Goal: Information Seeking & Learning: Learn about a topic

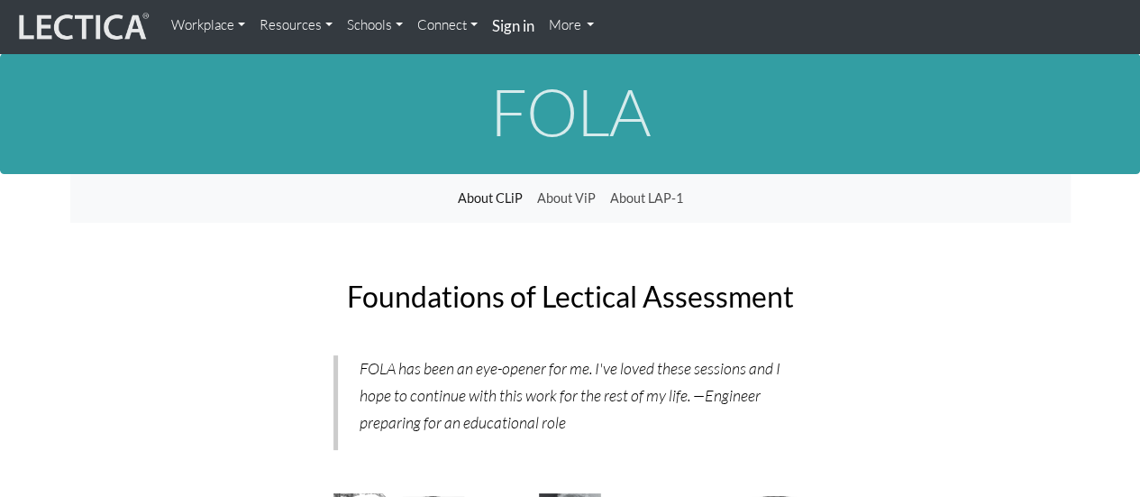
click at [570, 28] on link "More" at bounding box center [572, 25] width 60 height 36
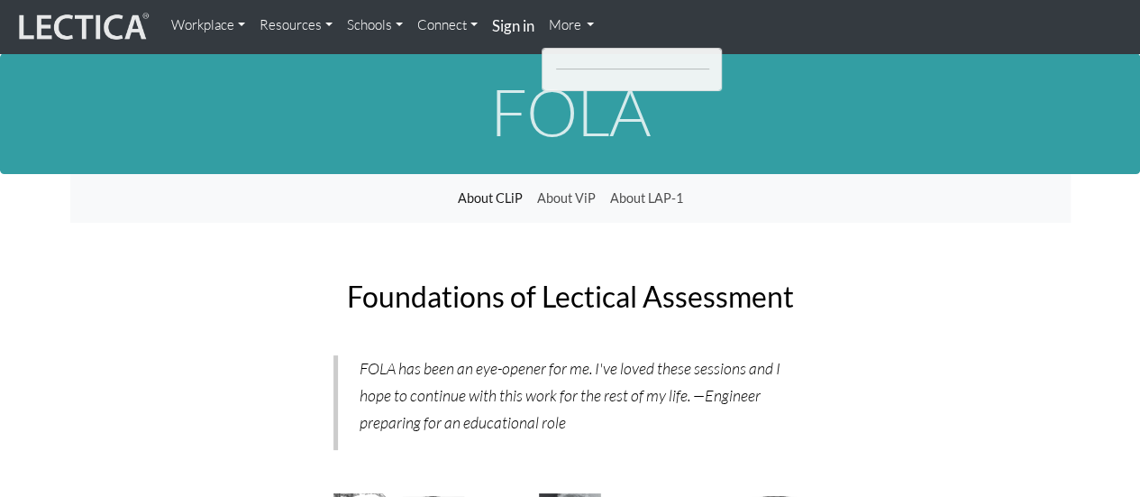
click at [568, 23] on link "More" at bounding box center [572, 25] width 60 height 36
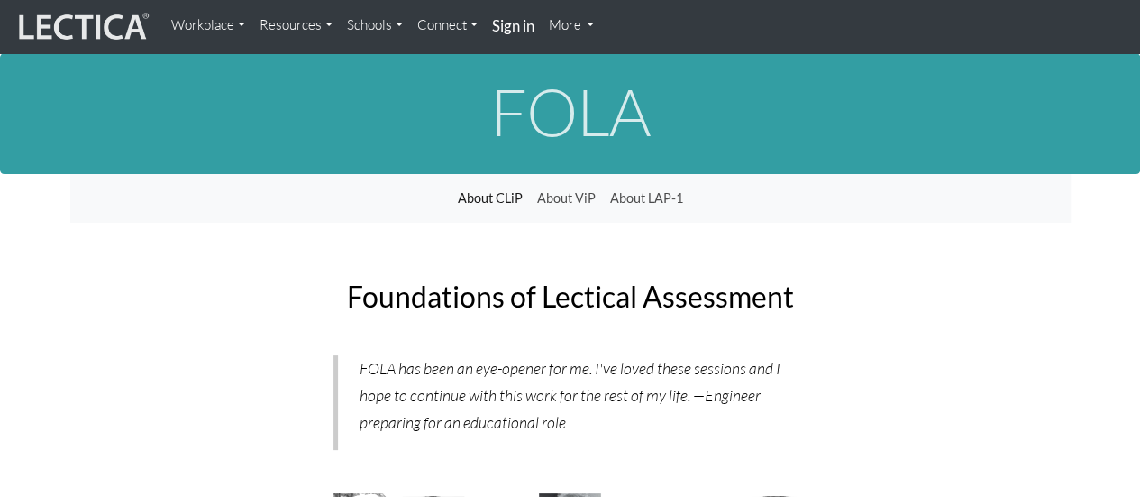
click at [568, 23] on link "More" at bounding box center [572, 25] width 60 height 36
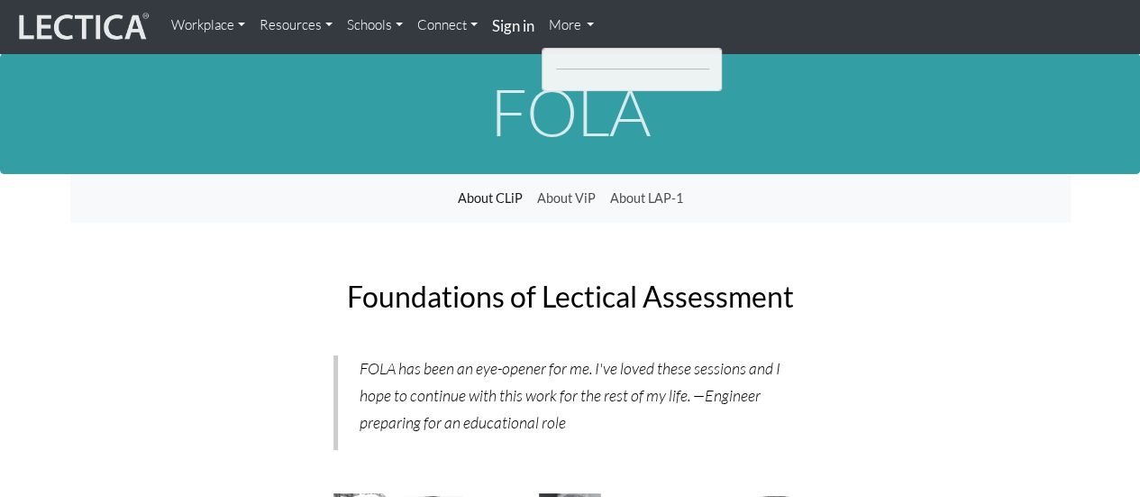
click at [275, 32] on link "Resources" at bounding box center [295, 25] width 87 height 36
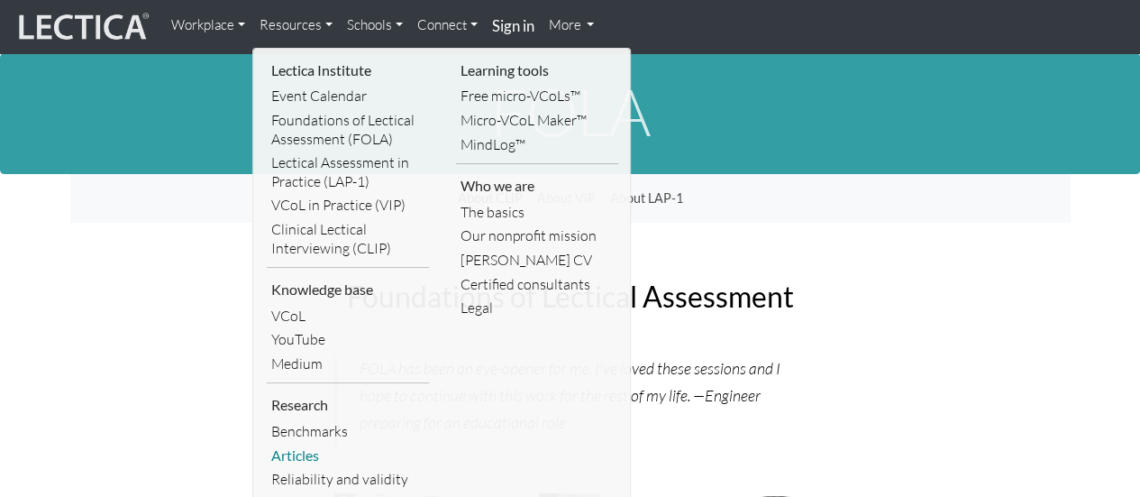
click at [295, 448] on link "Articles" at bounding box center [348, 455] width 162 height 24
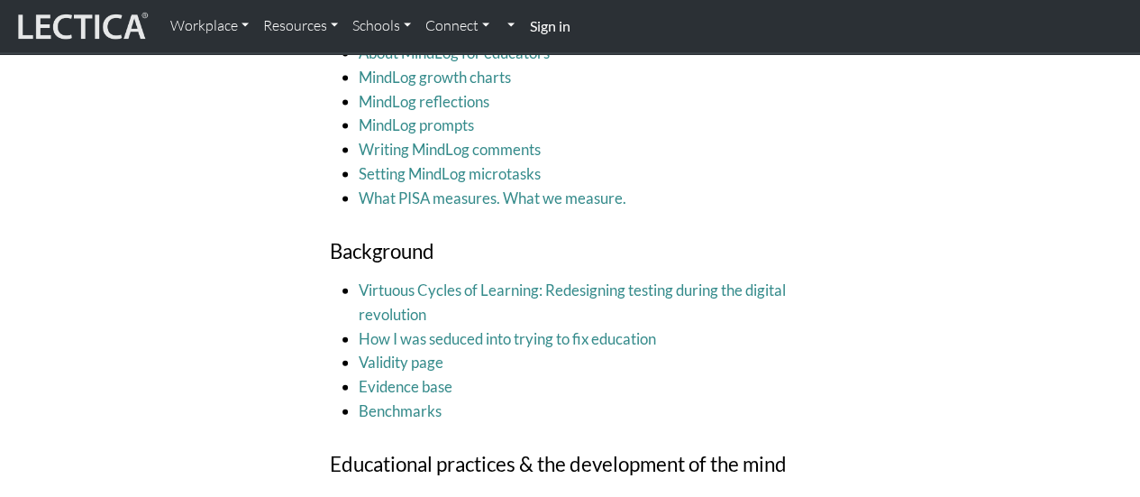
scroll to position [1893, 0]
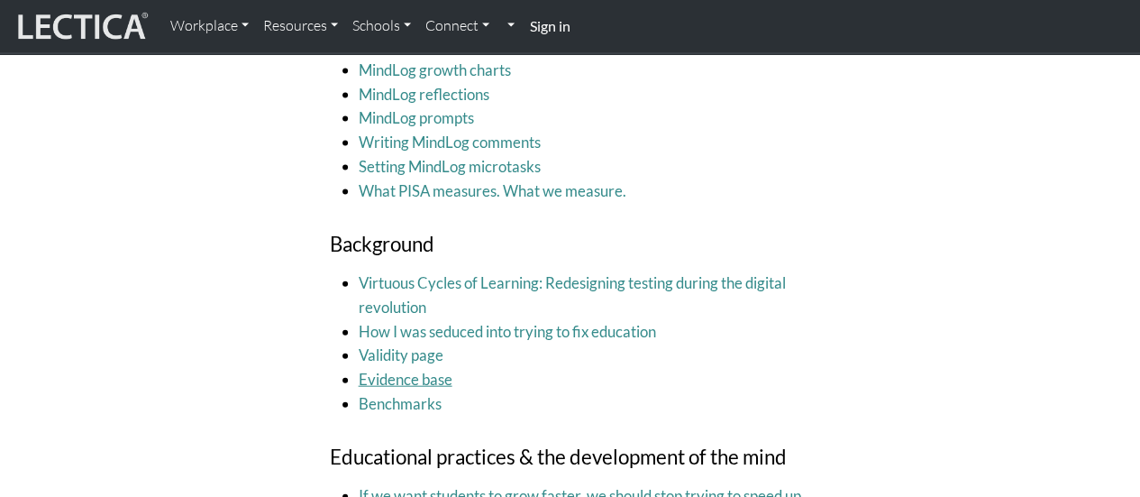
click at [393, 375] on link "Evidence base" at bounding box center [406, 379] width 94 height 19
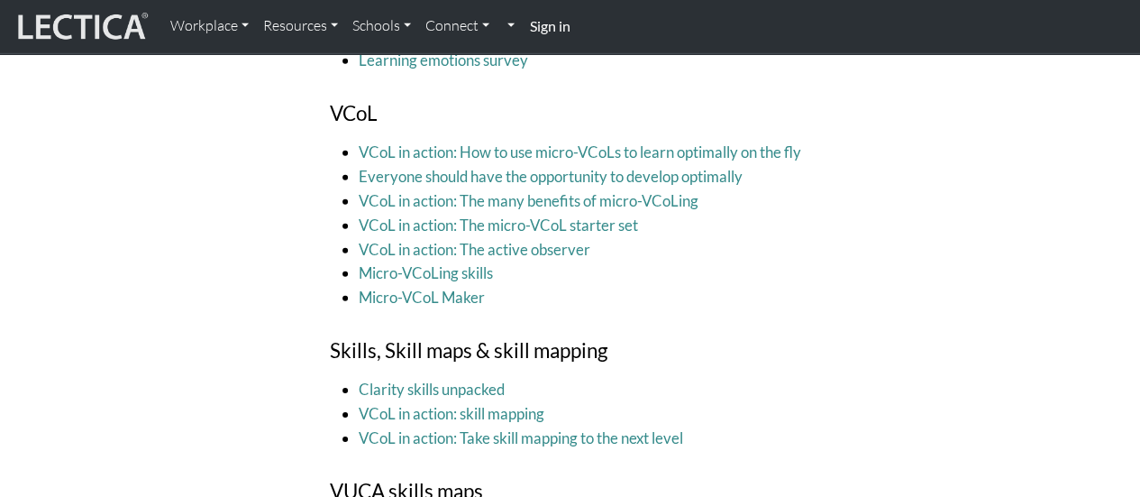
scroll to position [2974, 0]
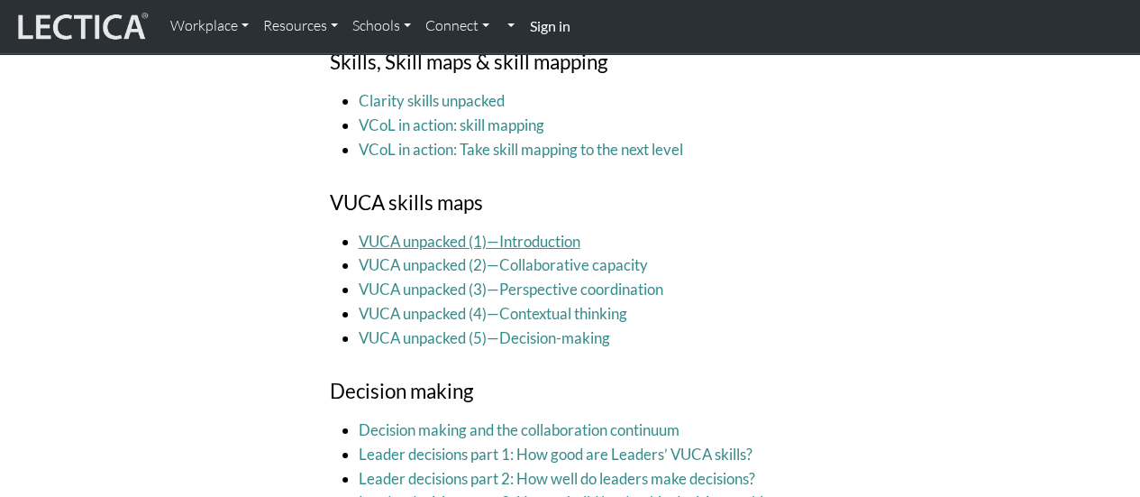
click at [499, 239] on link "VUCA unpacked (1)—Introduction" at bounding box center [470, 241] width 222 height 19
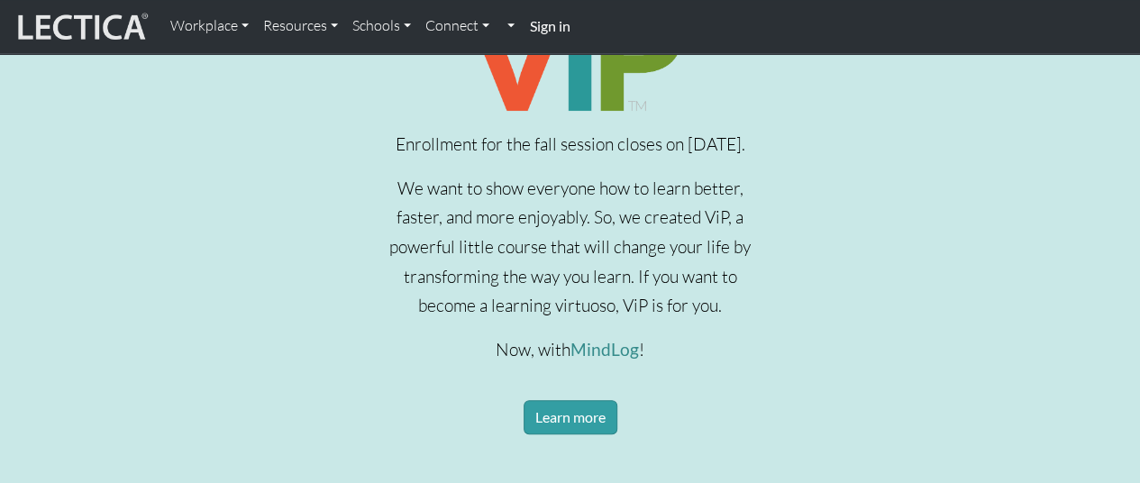
scroll to position [631, 0]
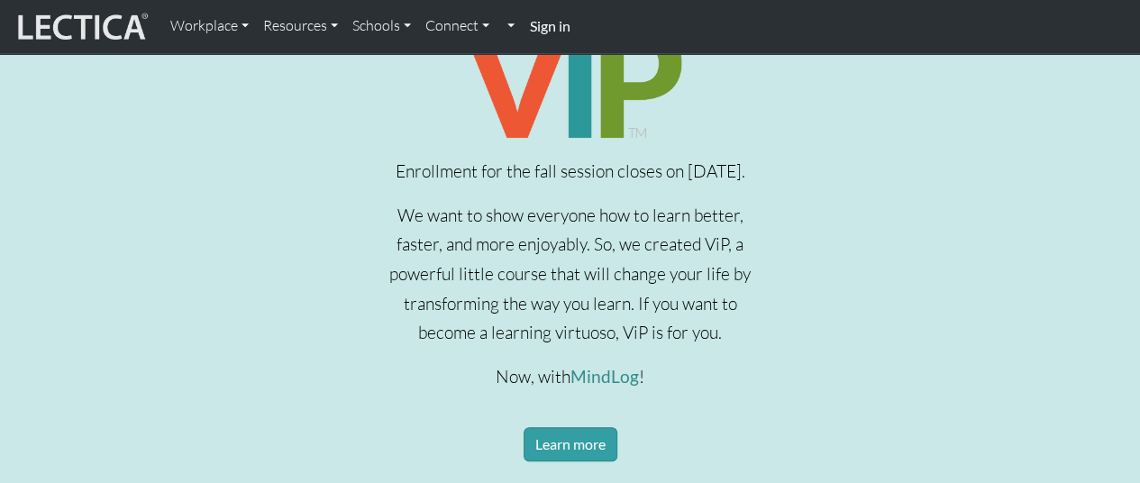
click at [569, 187] on p "Enrollment for the fall session closes on Sept 28, 2025." at bounding box center [571, 172] width 366 height 30
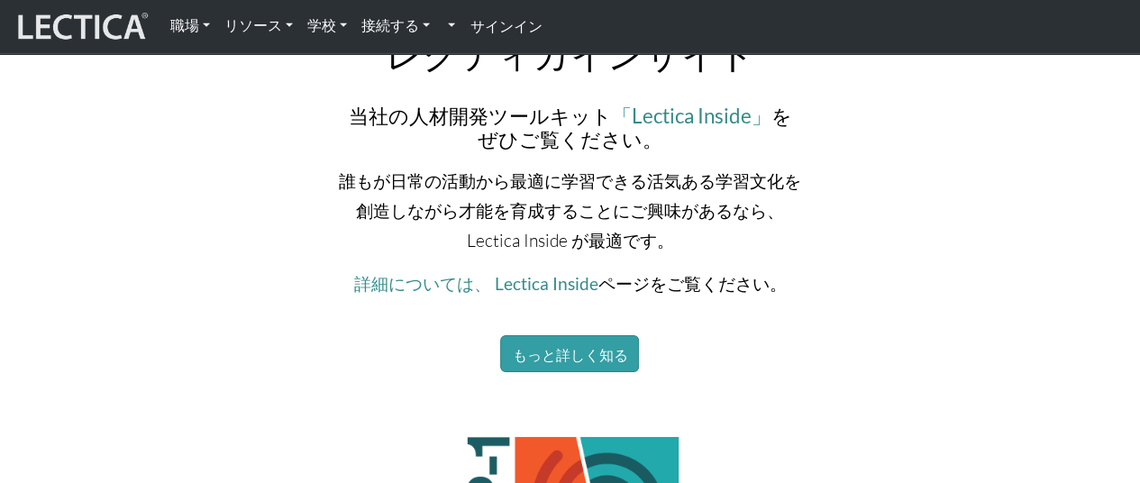
scroll to position [2794, 0]
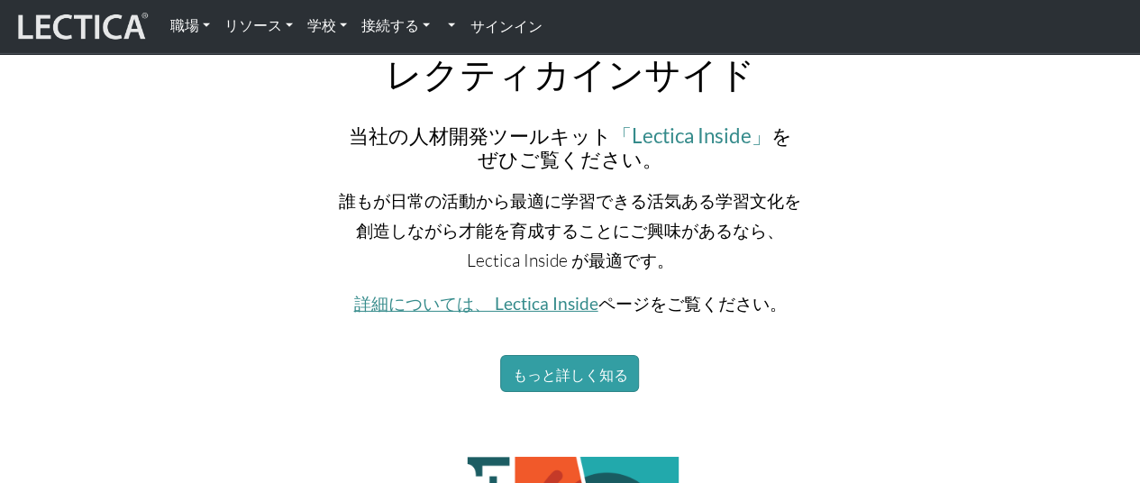
click at [548, 293] on font "詳細については、 Lectica Inside" at bounding box center [475, 303] width 244 height 21
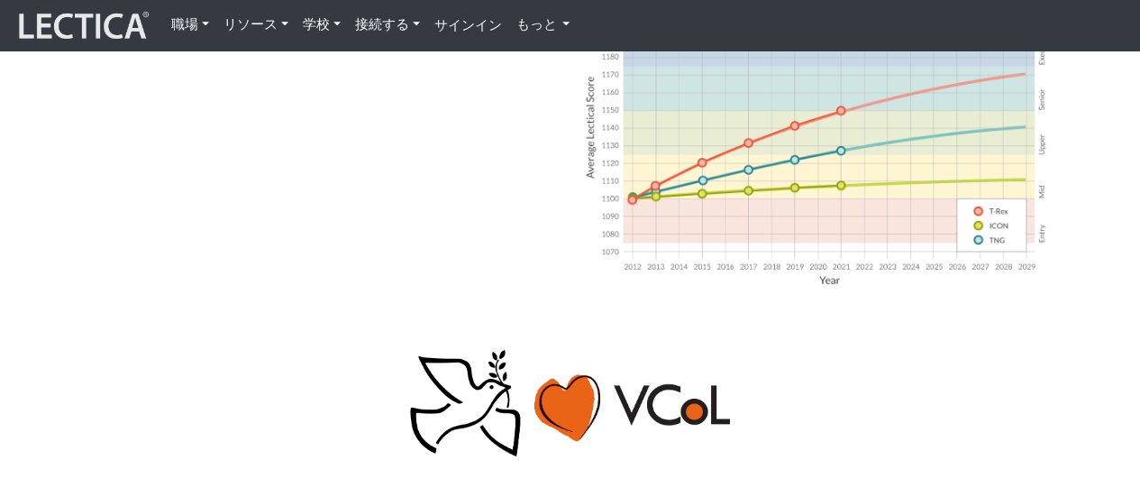
scroll to position [1082, 0]
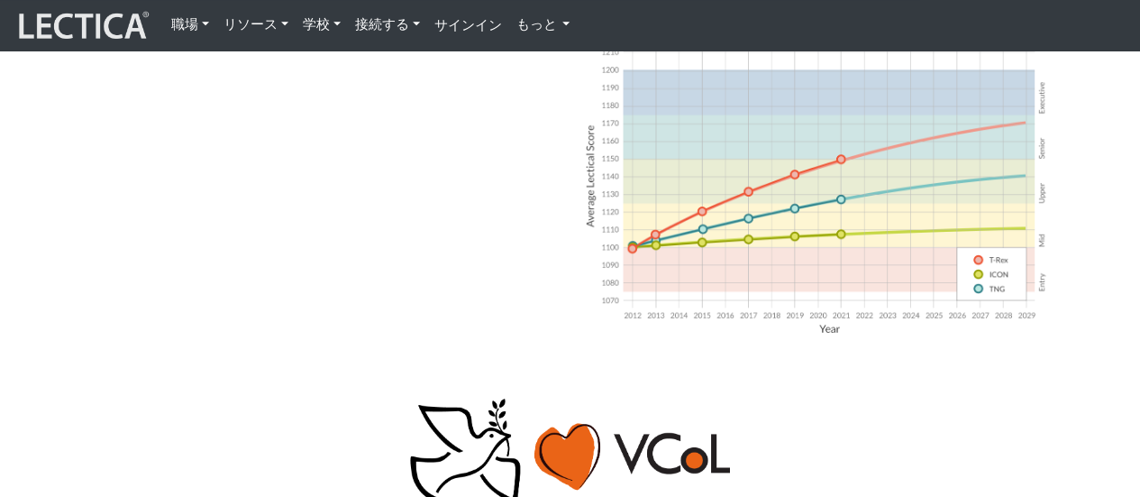
click at [815, 192] on img at bounding box center [820, 189] width 473 height 298
